Goal: Task Accomplishment & Management: Manage account settings

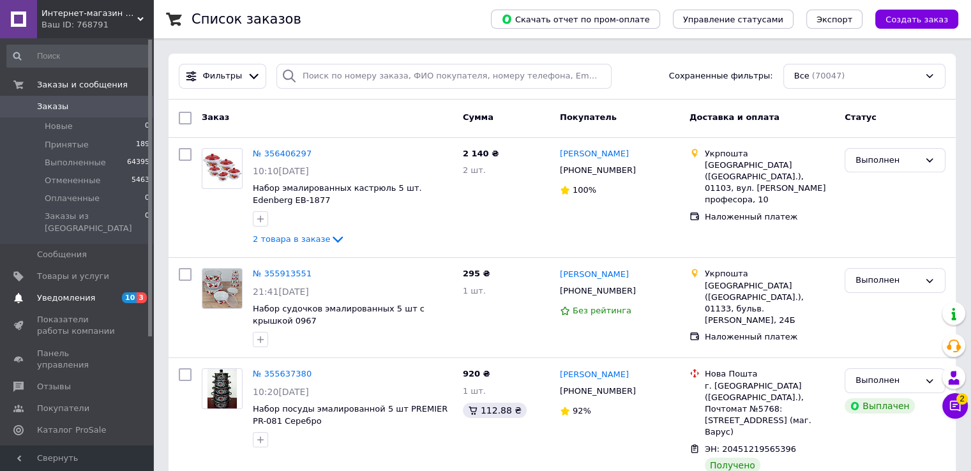
click at [88, 292] on span "Уведомления" at bounding box center [77, 297] width 81 height 11
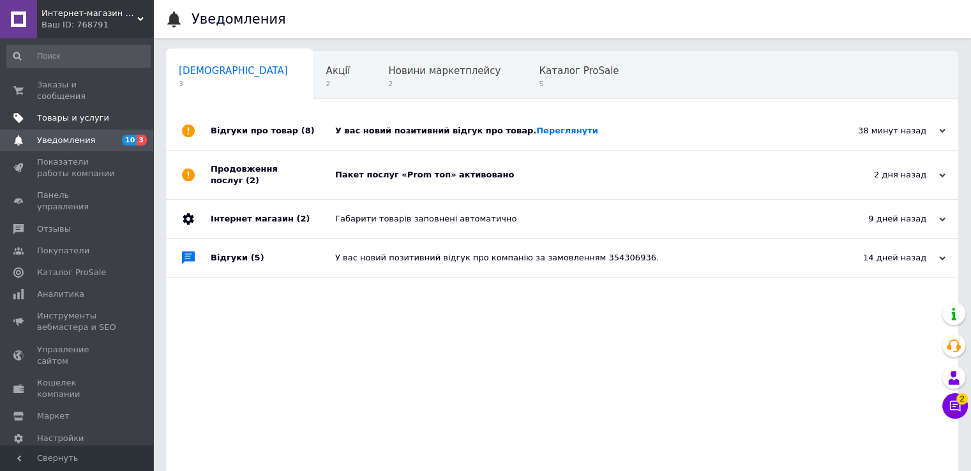
click at [79, 112] on span "Товары и услуги" at bounding box center [73, 117] width 72 height 11
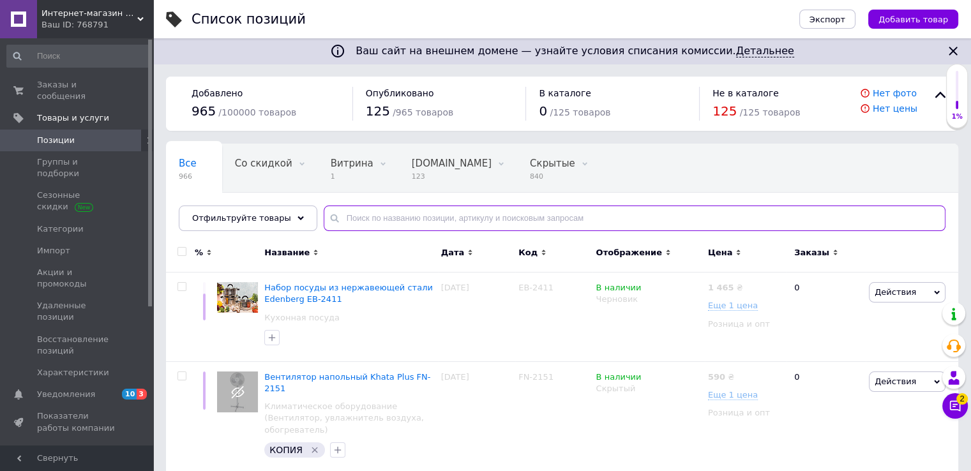
click at [412, 218] on input "text" at bounding box center [635, 219] width 622 height 26
type input "1501"
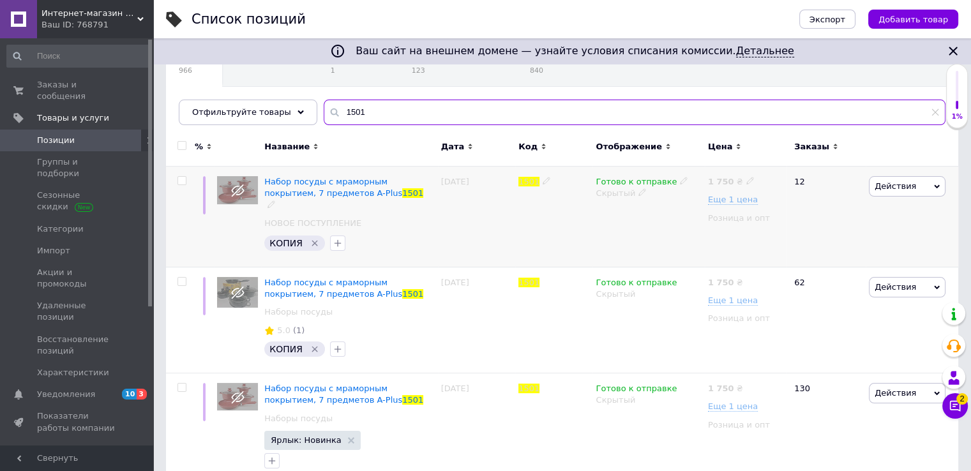
scroll to position [128, 0]
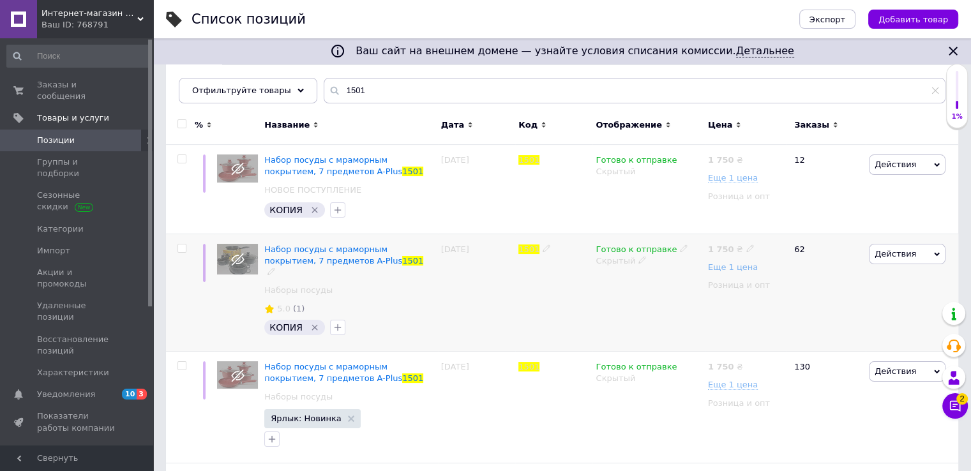
click at [728, 266] on span "Еще 1 цена" at bounding box center [733, 267] width 50 height 10
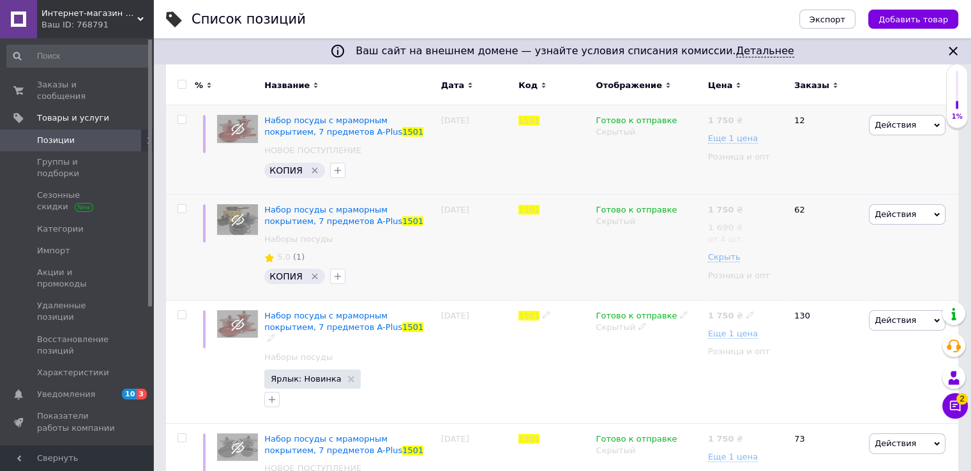
scroll to position [103, 0]
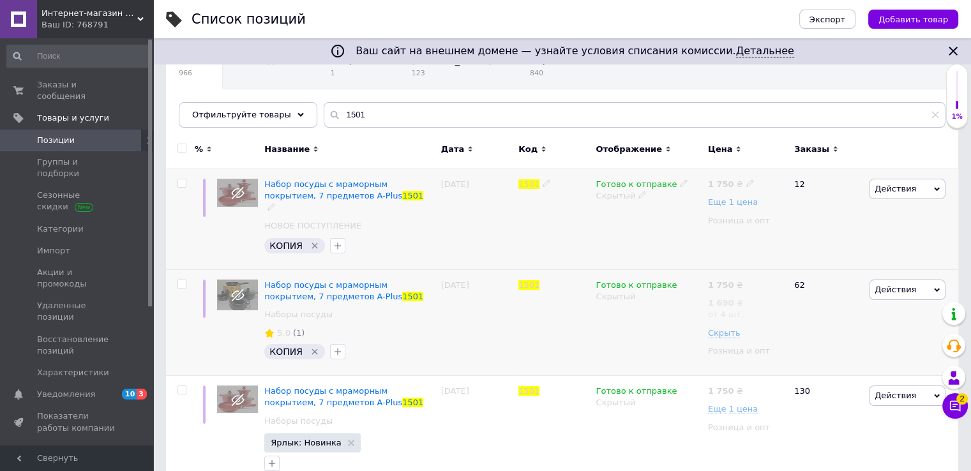
click at [728, 201] on span "Еще 1 цена" at bounding box center [733, 202] width 50 height 10
click at [618, 195] on div "Скрытый" at bounding box center [647, 195] width 105 height 11
click at [618, 223] on li "Опубликован" at bounding box center [645, 221] width 110 height 18
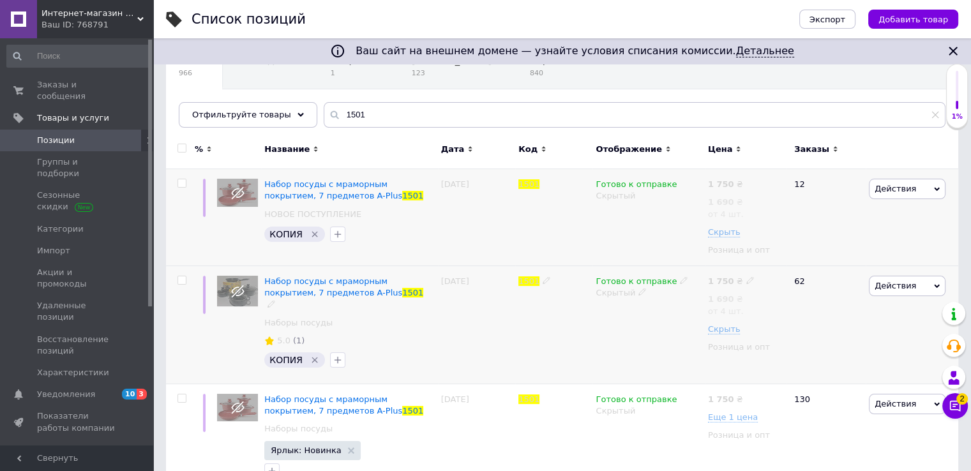
click at [615, 296] on div "Скрытый" at bounding box center [647, 292] width 105 height 11
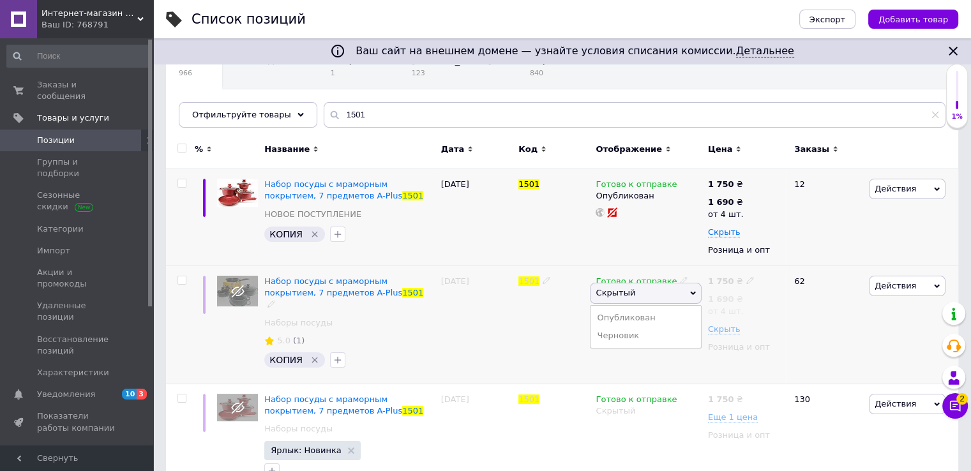
click at [610, 315] on li "Опубликован" at bounding box center [645, 318] width 110 height 18
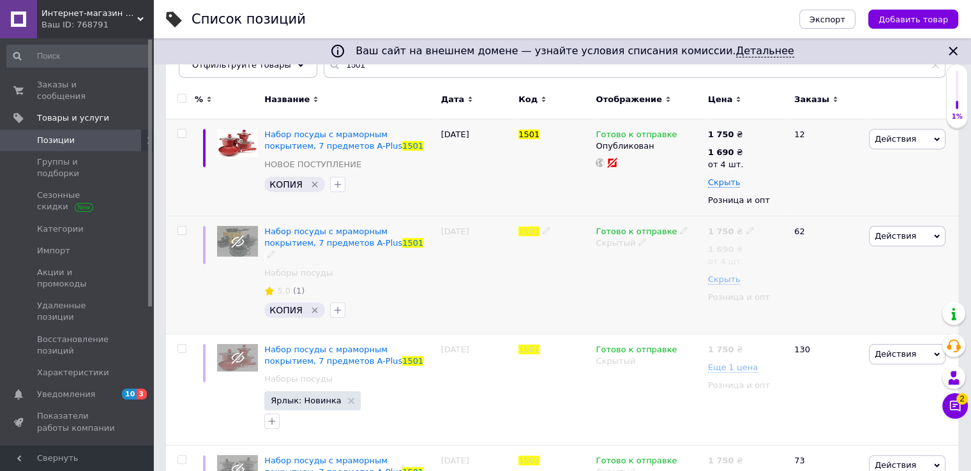
scroll to position [231, 0]
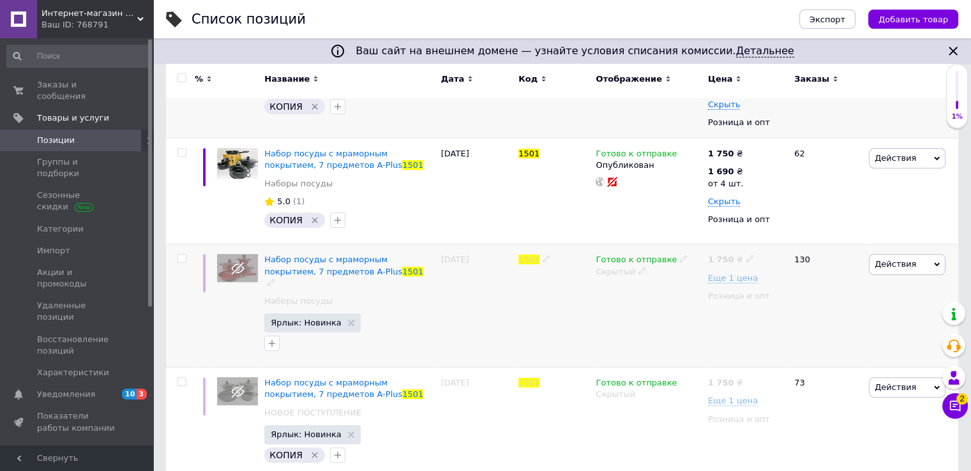
click at [623, 274] on div "Скрытый" at bounding box center [647, 271] width 105 height 11
click at [631, 293] on li "Опубликован" at bounding box center [645, 296] width 110 height 18
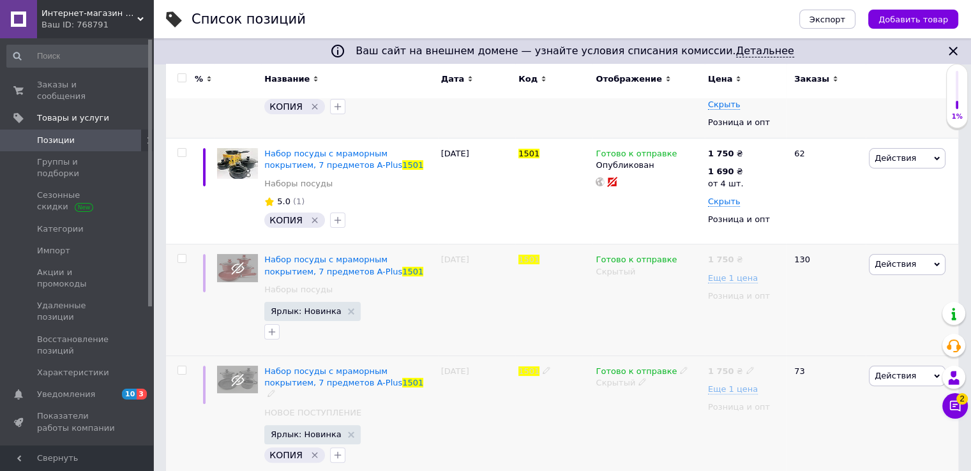
click at [605, 385] on div "Скрытый" at bounding box center [647, 382] width 105 height 11
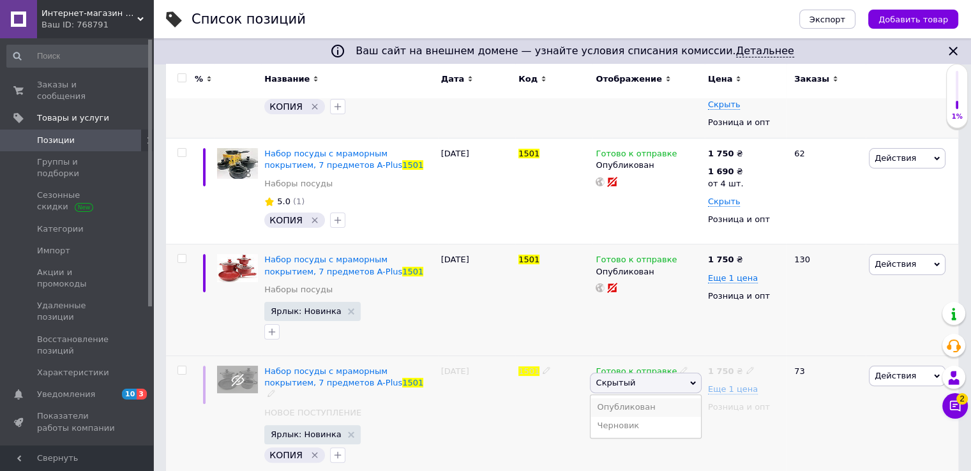
click at [619, 404] on li "Опубликован" at bounding box center [645, 407] width 110 height 18
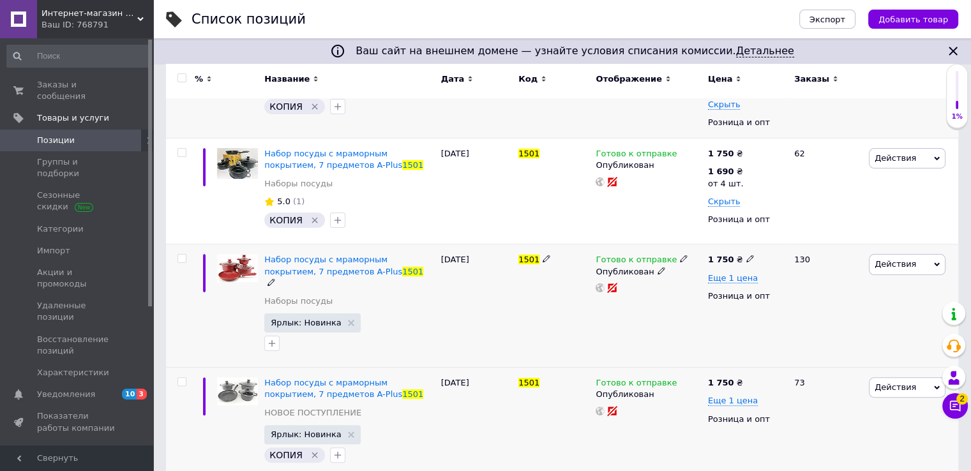
click at [746, 260] on use at bounding box center [749, 258] width 7 height 7
click at [780, 244] on input "1750" at bounding box center [807, 246] width 97 height 26
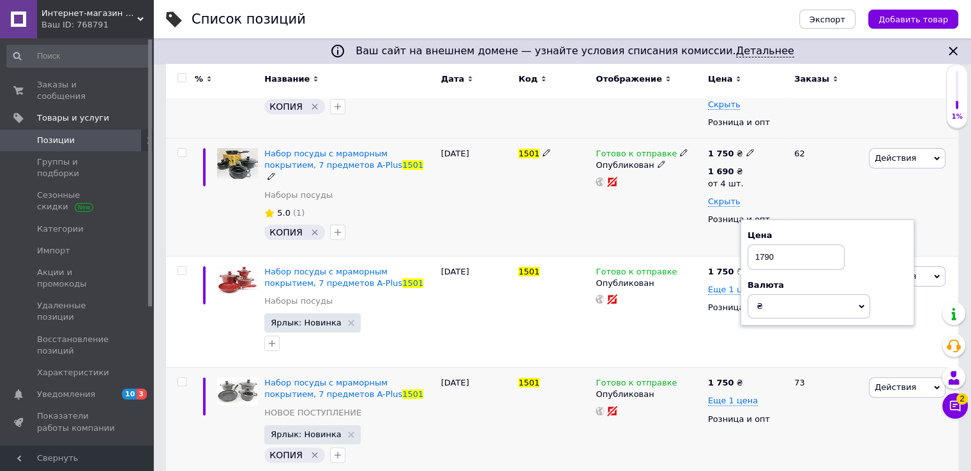
type input "1790"
click at [864, 192] on div "62" at bounding box center [825, 197] width 79 height 117
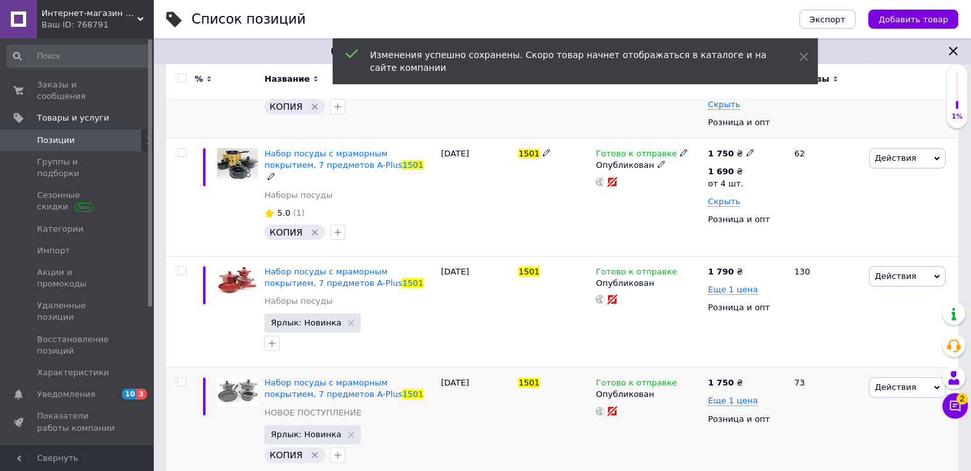
click at [746, 151] on icon at bounding box center [750, 153] width 8 height 8
drag, startPoint x: 775, startPoint y: 136, endPoint x: 782, endPoint y: 138, distance: 6.7
click at [781, 138] on input "1750" at bounding box center [807, 139] width 97 height 26
type input "1790"
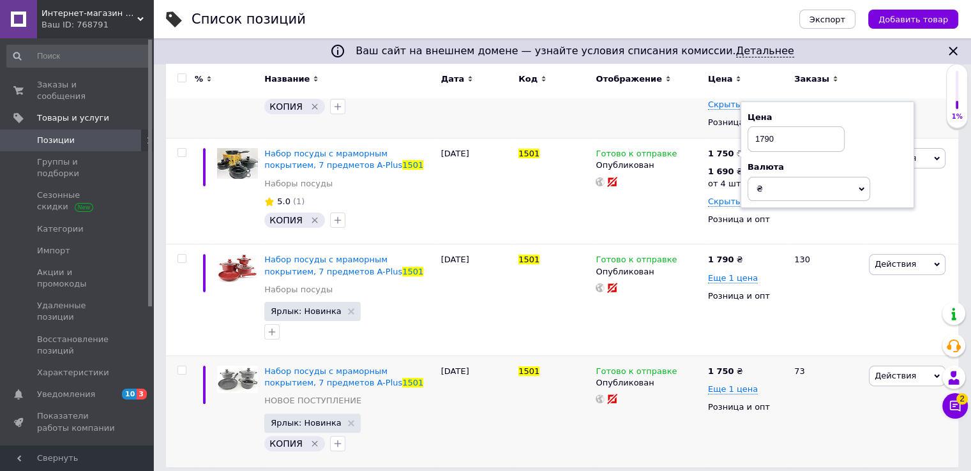
click at [862, 93] on div "Заказы" at bounding box center [825, 81] width 79 height 35
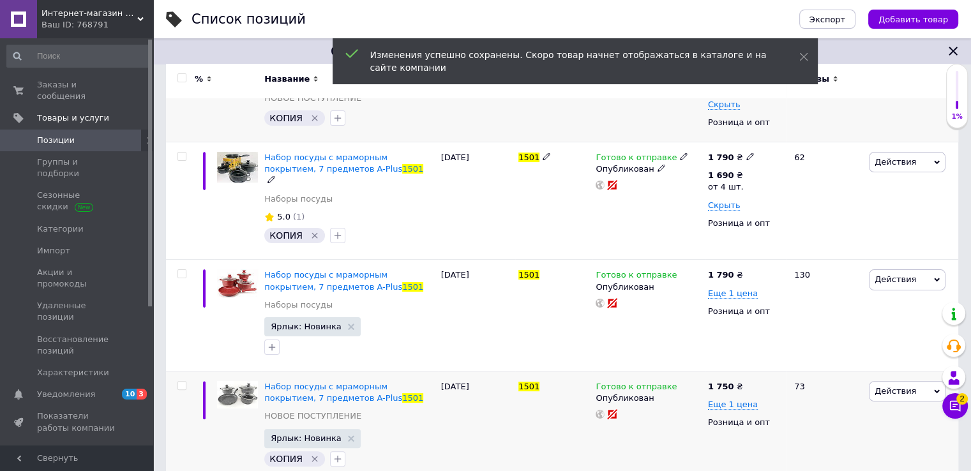
scroll to position [167, 0]
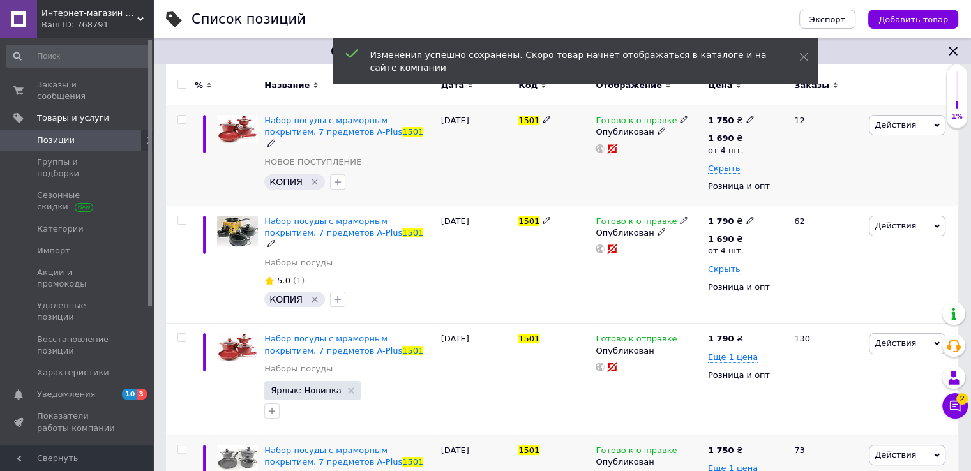
click at [746, 115] on span at bounding box center [750, 119] width 8 height 9
click at [779, 109] on input "1750" at bounding box center [807, 106] width 97 height 26
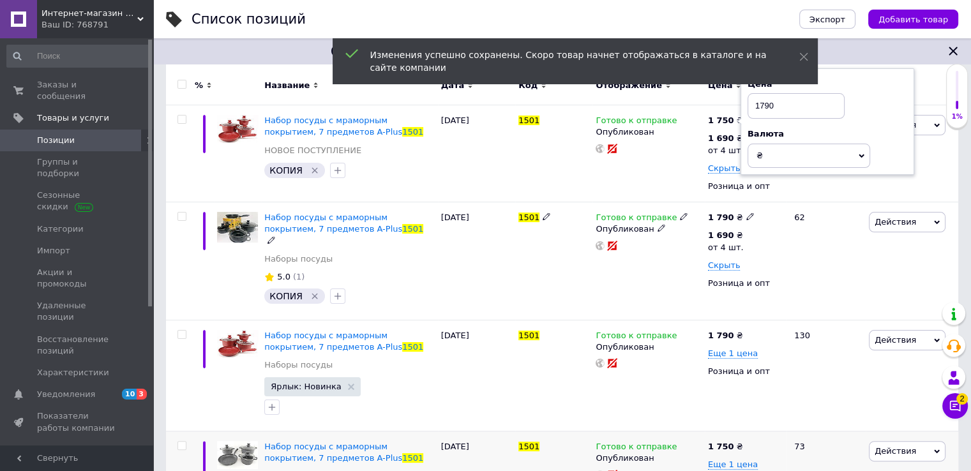
type input "1790"
click at [933, 86] on div at bounding box center [911, 87] width 93 height 35
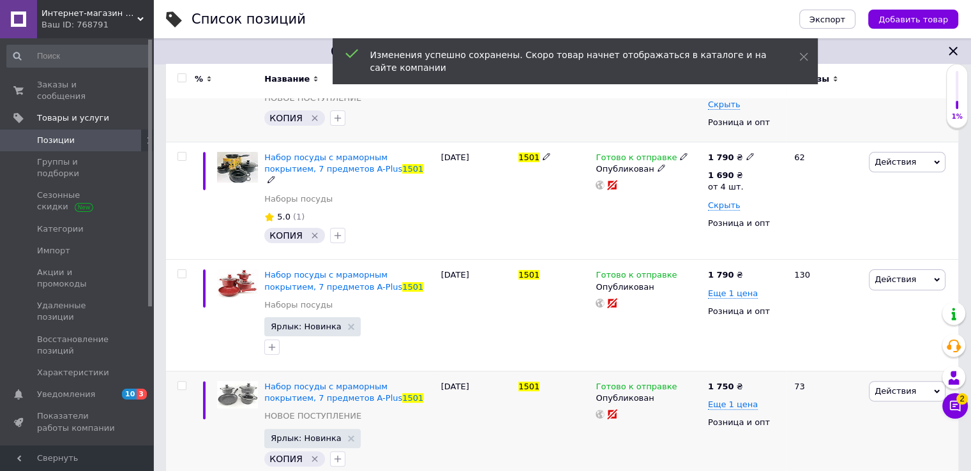
scroll to position [239, 0]
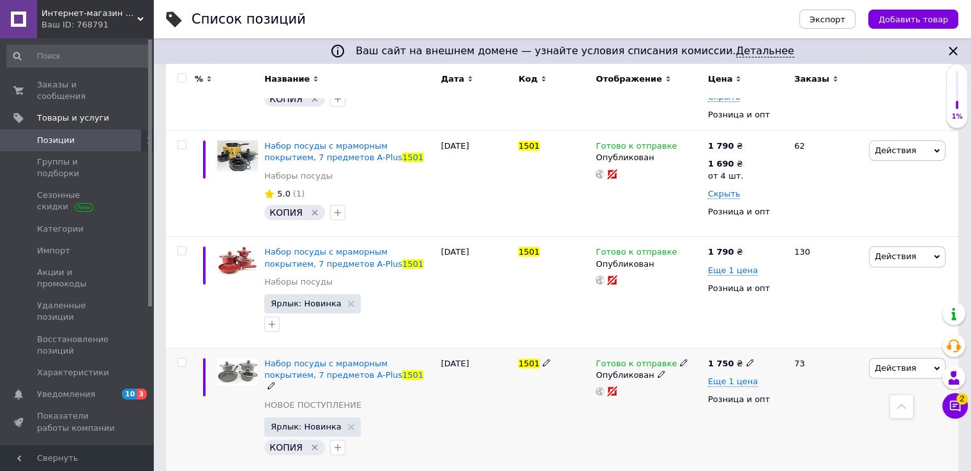
click at [746, 365] on icon at bounding box center [750, 363] width 8 height 8
click at [746, 359] on icon at bounding box center [750, 363] width 8 height 8
click at [775, 343] on input "1750" at bounding box center [807, 349] width 97 height 26
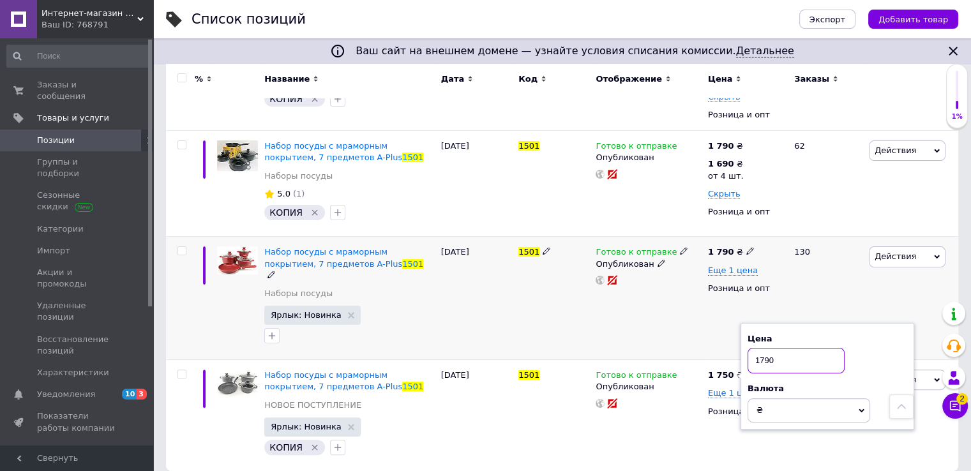
type input "1790"
click at [729, 334] on div "1 790 ₴ Еще 1 цена Розница и опт" at bounding box center [746, 298] width 82 height 123
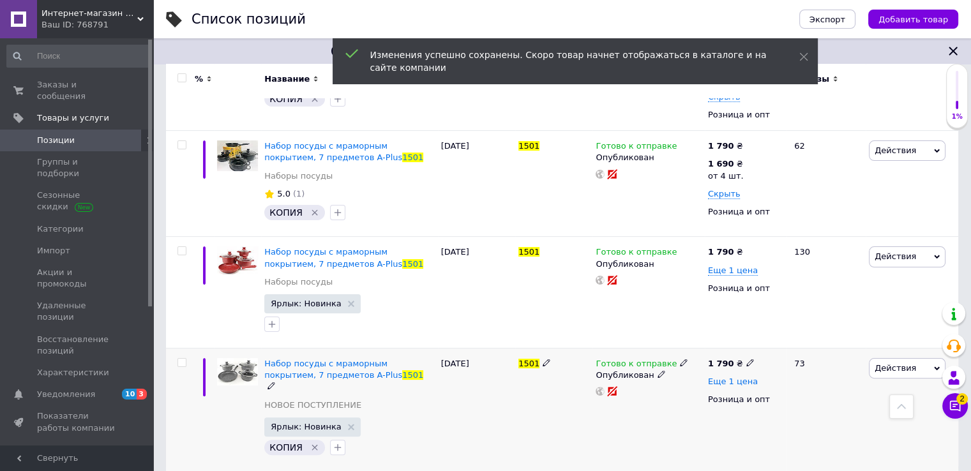
click at [721, 384] on span "Еще 1 цена" at bounding box center [733, 382] width 50 height 10
click at [746, 382] on icon at bounding box center [750, 381] width 8 height 8
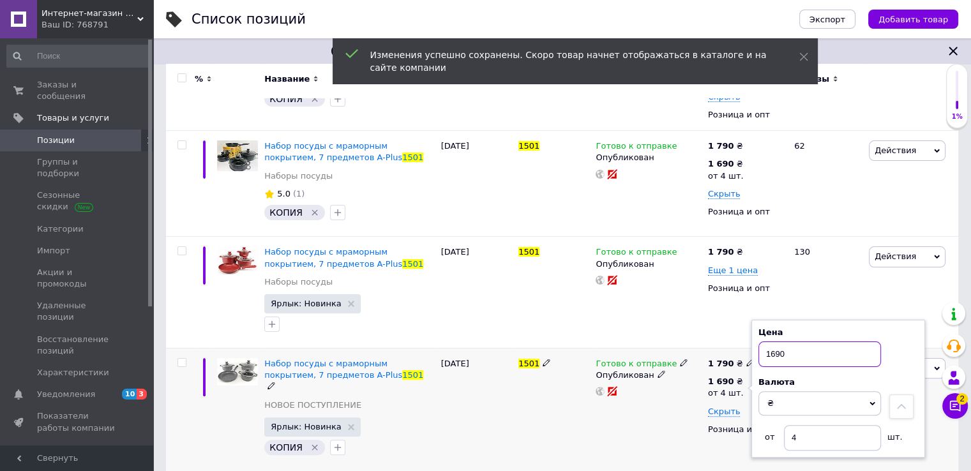
drag, startPoint x: 773, startPoint y: 350, endPoint x: 793, endPoint y: 350, distance: 20.4
click at [793, 350] on input "1690" at bounding box center [819, 354] width 123 height 26
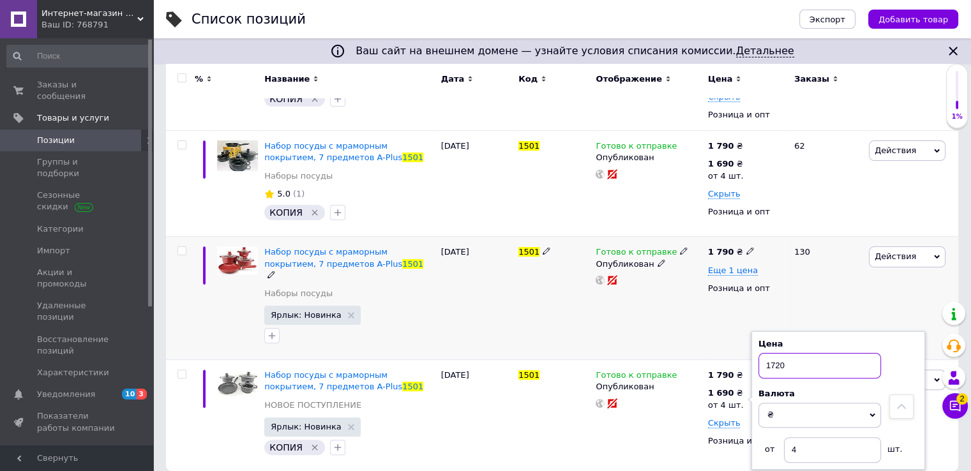
type input "1720"
click at [786, 310] on div "130" at bounding box center [825, 298] width 79 height 123
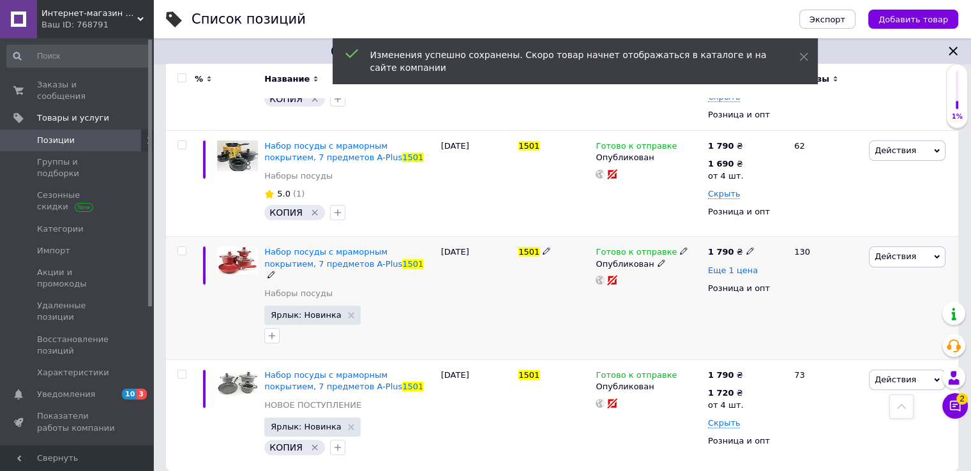
click at [743, 269] on span "Еще 1 цена" at bounding box center [733, 271] width 50 height 10
click at [746, 271] on icon at bounding box center [750, 270] width 8 height 8
click at [746, 269] on icon at bounding box center [750, 270] width 8 height 8
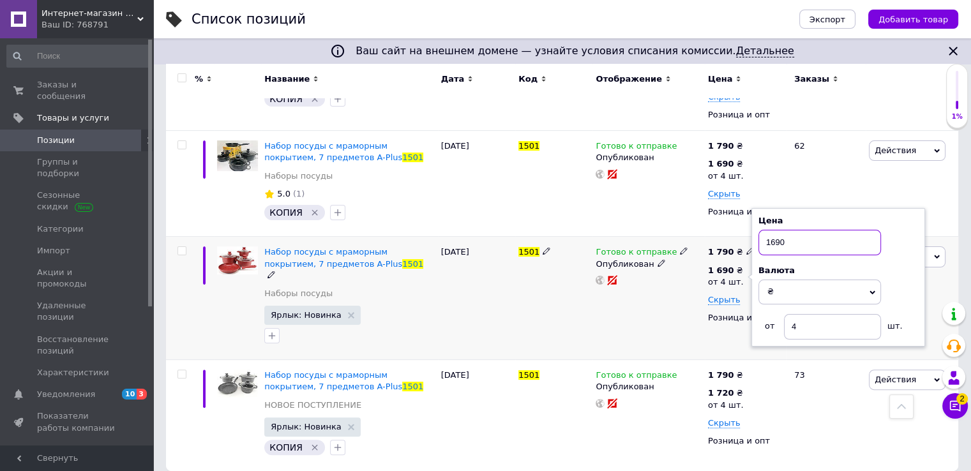
drag, startPoint x: 771, startPoint y: 240, endPoint x: 793, endPoint y: 239, distance: 21.7
click at [793, 239] on input "1690" at bounding box center [819, 243] width 123 height 26
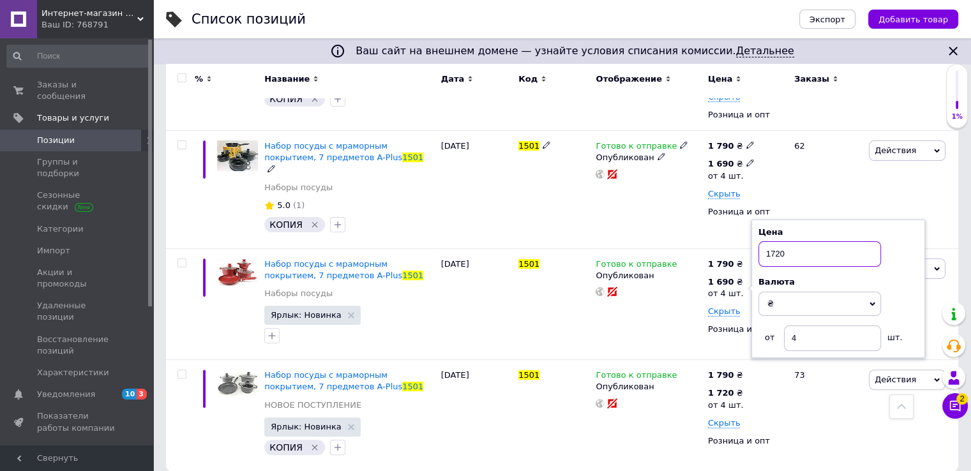
type input "1720"
click at [746, 164] on icon at bounding box center [750, 163] width 8 height 8
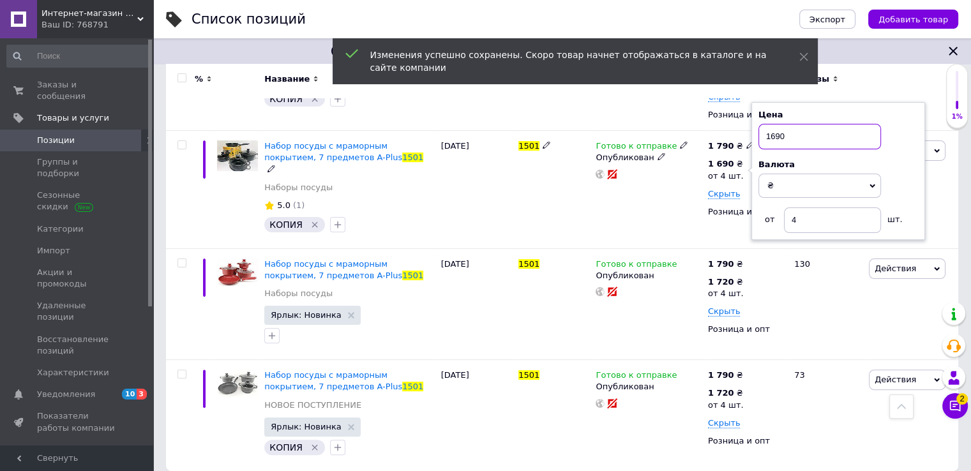
drag, startPoint x: 770, startPoint y: 132, endPoint x: 804, endPoint y: 140, distance: 35.3
click at [804, 140] on input "1690" at bounding box center [819, 137] width 123 height 26
type input "1720"
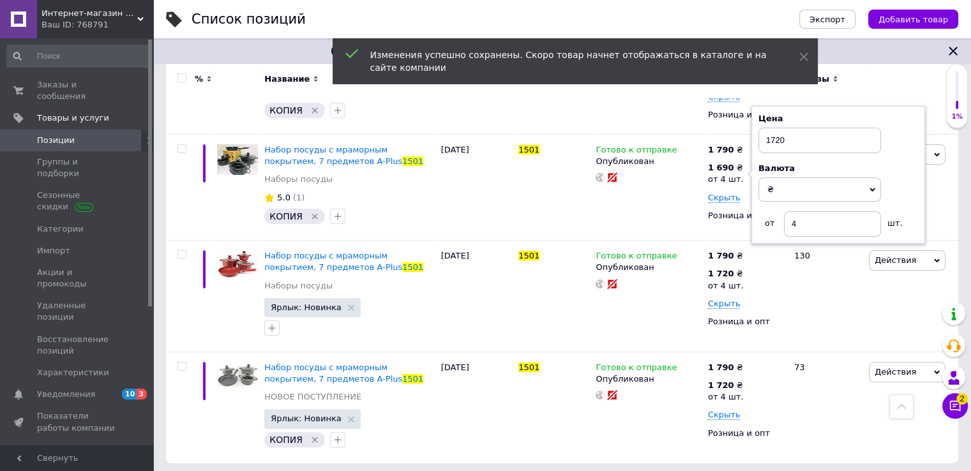
click at [696, 128] on div "Готово к отправке Опубликован" at bounding box center [648, 84] width 112 height 101
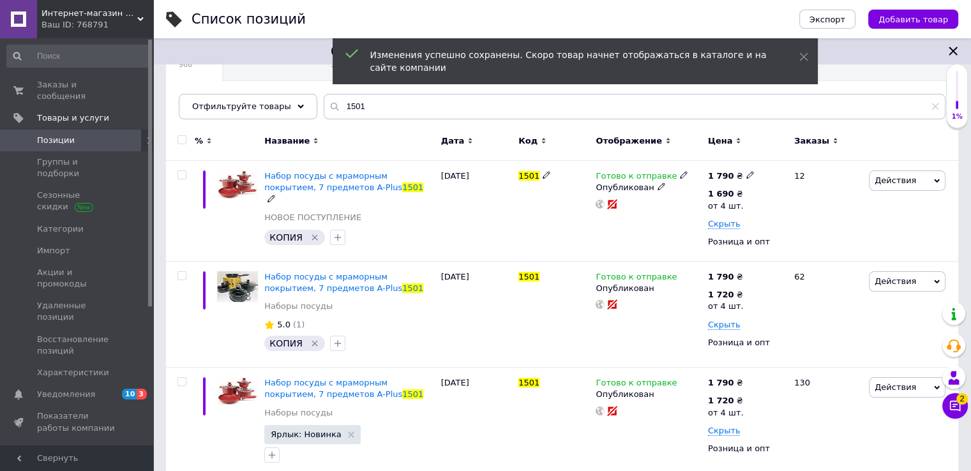
scroll to position [111, 0]
click at [746, 197] on use at bounding box center [749, 193] width 7 height 7
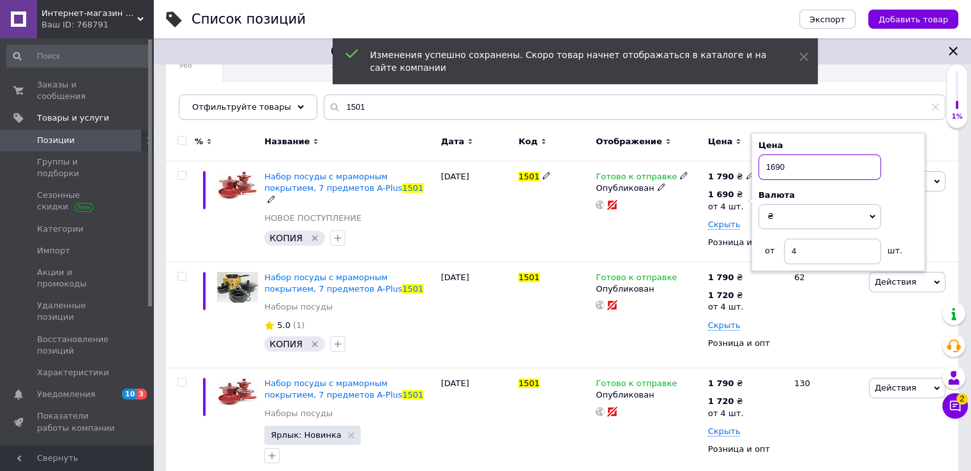
drag, startPoint x: 770, startPoint y: 167, endPoint x: 804, endPoint y: 167, distance: 33.8
click at [804, 167] on input "1690" at bounding box center [819, 167] width 123 height 26
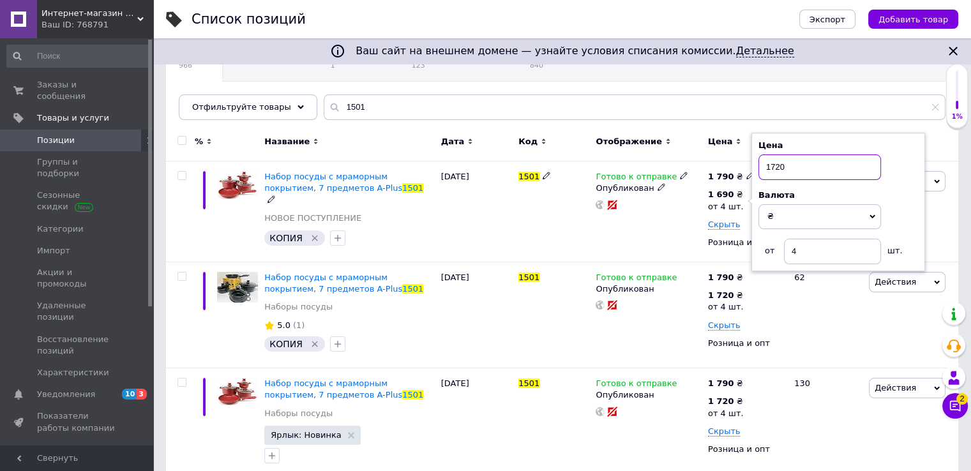
type input "1720"
click at [696, 206] on div at bounding box center [648, 205] width 108 height 10
